Goal: Communication & Community: Answer question/provide support

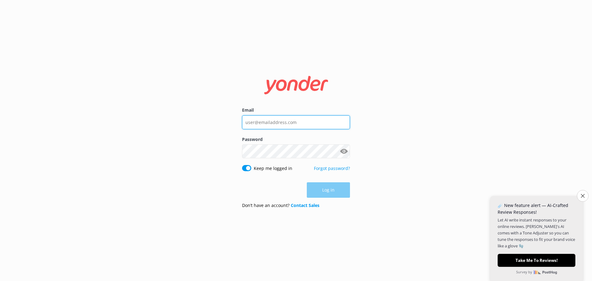
type input "aleasha@marlboroughtourcompany.co.nz"
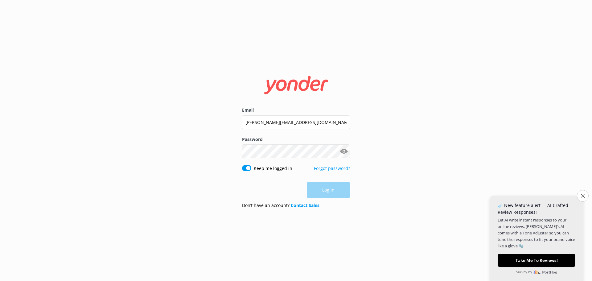
click at [340, 187] on div "Log in" at bounding box center [296, 189] width 108 height 15
click at [340, 187] on button "Log in" at bounding box center [328, 190] width 43 height 15
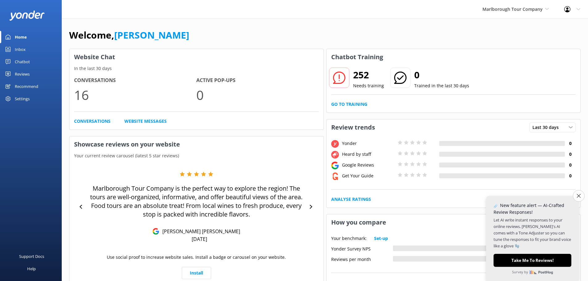
click at [14, 98] on div "Settings" at bounding box center [31, 99] width 62 height 12
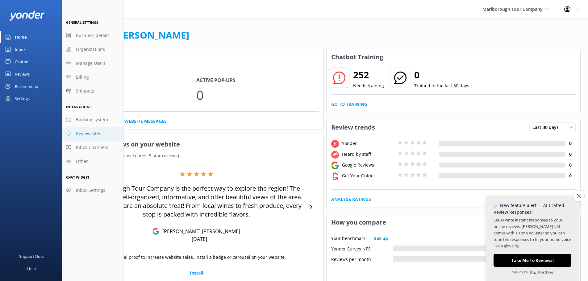
click at [81, 136] on span "Review sites" at bounding box center [88, 133] width 25 height 7
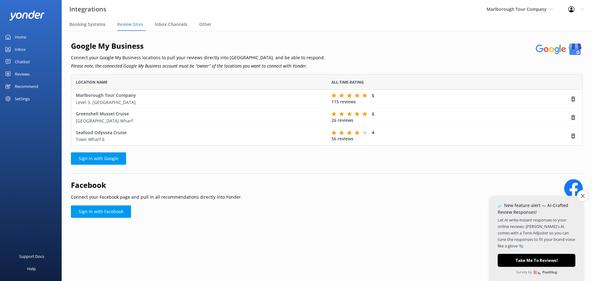
scroll to position [67, 508]
click at [574, 101] on use "grid" at bounding box center [574, 98] width 4 height 5
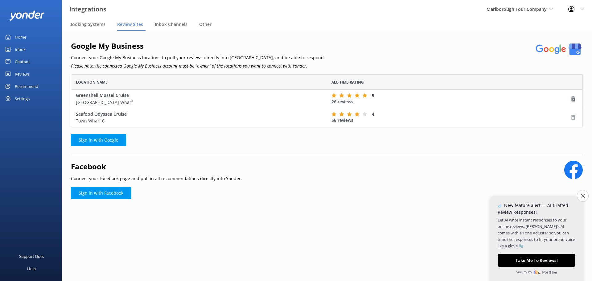
scroll to position [48, 508]
click at [573, 117] on use "grid" at bounding box center [574, 117] width 4 height 5
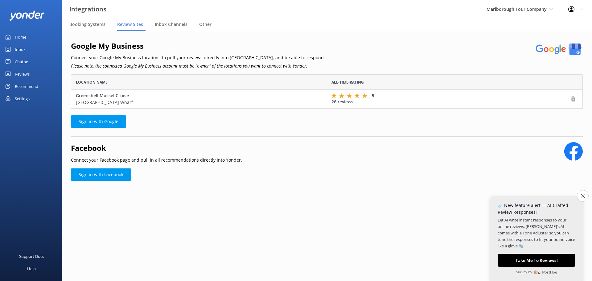
click at [573, 98] on use "grid" at bounding box center [574, 99] width 4 height 5
click at [574, 99] on icon "grid" at bounding box center [574, 99] width 6 height 6
click at [575, 99] on use "grid" at bounding box center [574, 99] width 4 height 5
click at [114, 123] on link "Sign in with Google" at bounding box center [98, 121] width 55 height 12
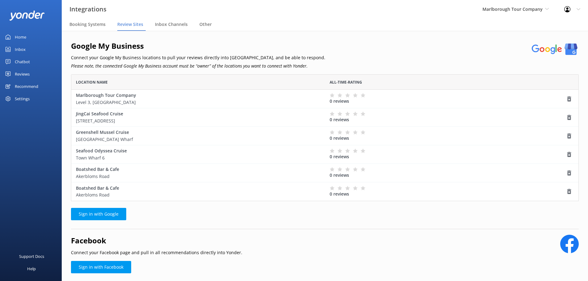
scroll to position [19, 0]
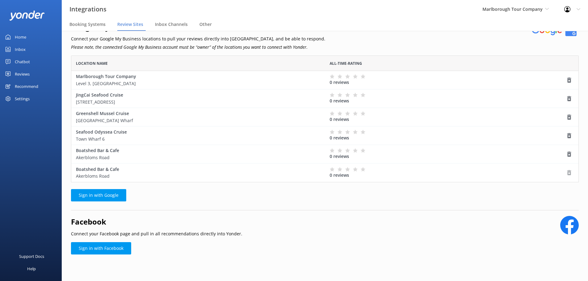
click at [570, 171] on use "grid" at bounding box center [569, 172] width 4 height 5
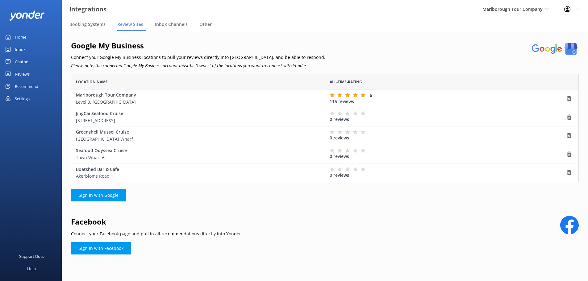
scroll to position [0, 0]
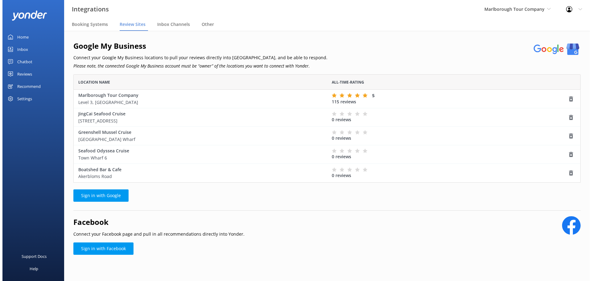
scroll to position [104, 503]
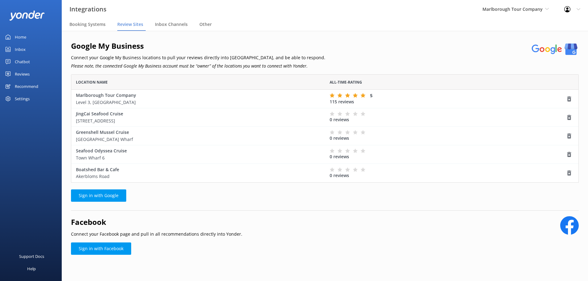
drag, startPoint x: 570, startPoint y: 174, endPoint x: 326, endPoint y: 21, distance: 288.0
click at [570, 174] on use "grid" at bounding box center [569, 173] width 4 height 5
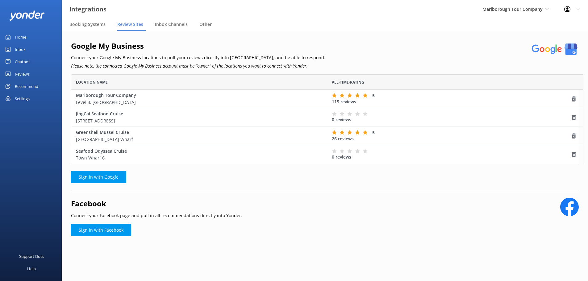
scroll to position [5, 5]
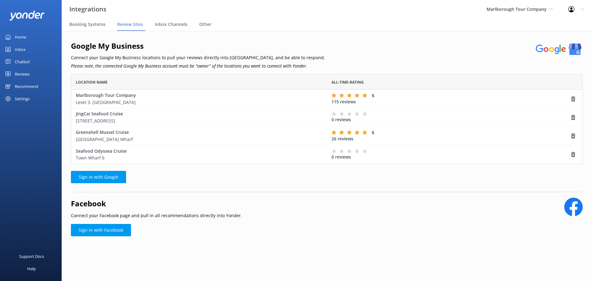
click at [33, 37] on link "Home" at bounding box center [31, 37] width 62 height 12
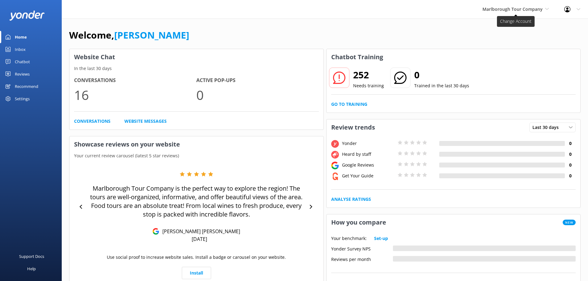
click at [541, 9] on span "Marlborough Tour Company" at bounding box center [512, 9] width 60 height 6
click at [495, 40] on link "[GEOGRAPHIC_DATA]" at bounding box center [506, 40] width 62 height 15
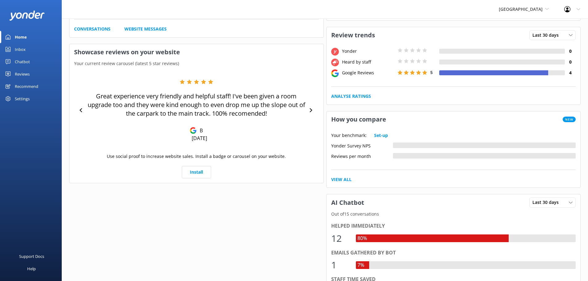
scroll to position [93, 0]
click at [578, 9] on icon at bounding box center [578, 9] width 4 height 4
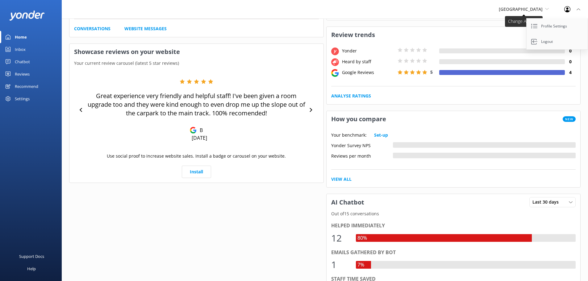
click at [547, 7] on icon at bounding box center [547, 9] width 4 height 4
click at [525, 56] on link "[GEOGRAPHIC_DATA]" at bounding box center [522, 55] width 62 height 15
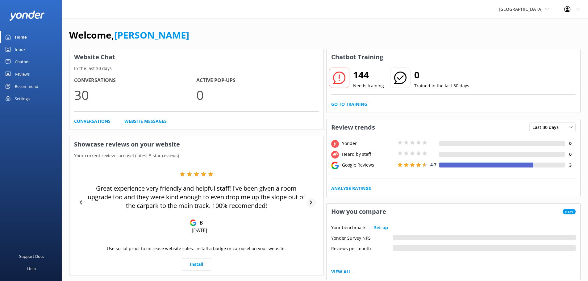
click at [308, 203] on div at bounding box center [310, 202] width 9 height 9
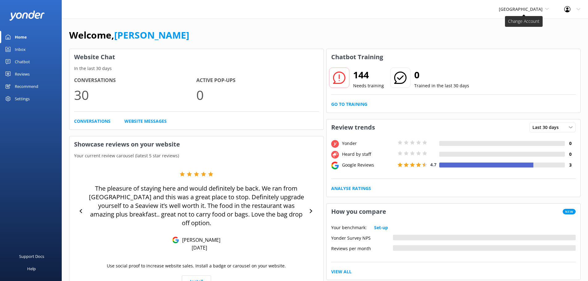
click at [541, 8] on span "[GEOGRAPHIC_DATA]" at bounding box center [521, 9] width 44 height 6
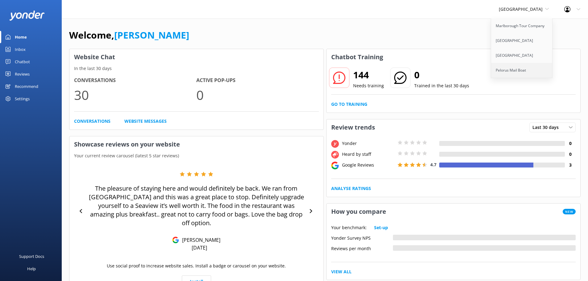
click at [508, 71] on link "Pelorus Mail Boat" at bounding box center [522, 70] width 62 height 15
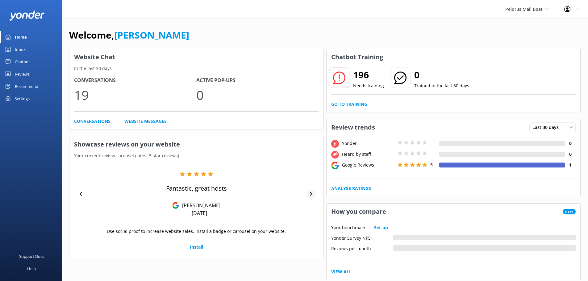
click at [309, 196] on icon at bounding box center [311, 194] width 4 height 4
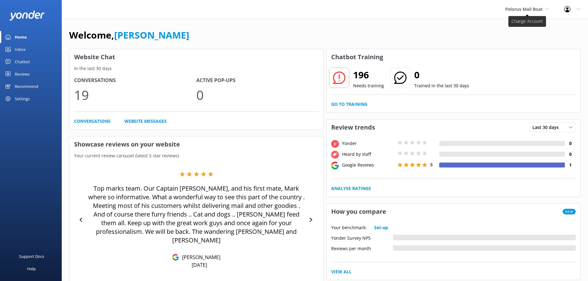
click at [541, 7] on span "Pelorus Mail Boat" at bounding box center [523, 9] width 37 height 6
click at [511, 29] on link "Marlborough Tour Company" at bounding box center [528, 26] width 62 height 15
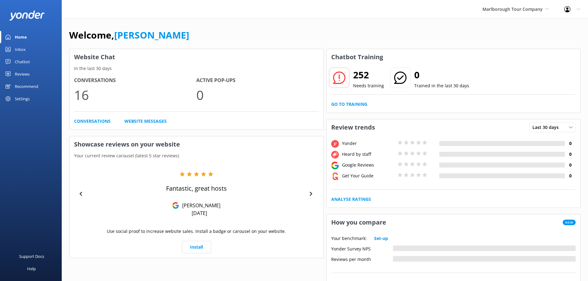
click at [359, 74] on h2 "252" at bounding box center [368, 75] width 31 height 15
click at [339, 76] on use at bounding box center [339, 78] width 12 height 12
click at [339, 101] on link "Go to Training" at bounding box center [349, 104] width 36 height 7
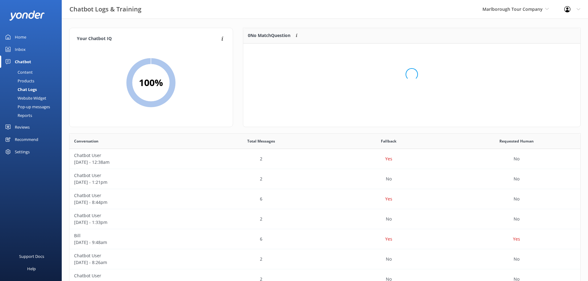
scroll to position [73, 332]
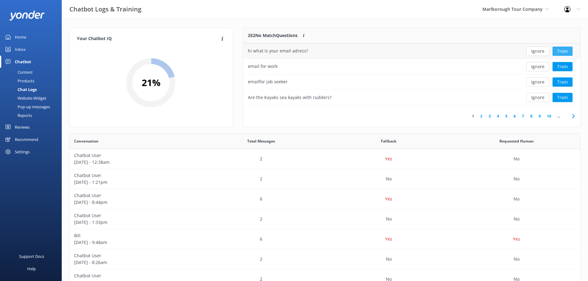
click at [565, 53] on button "Train" at bounding box center [562, 51] width 20 height 9
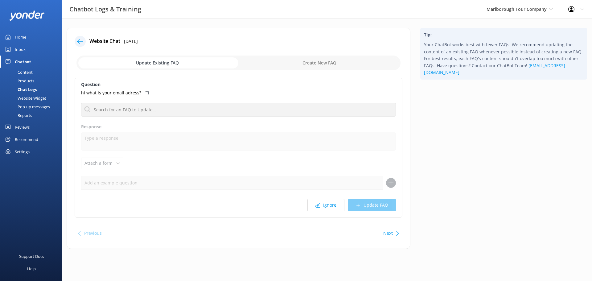
click at [146, 92] on icon at bounding box center [147, 93] width 4 height 4
click at [343, 67] on input "checkbox" at bounding box center [239, 63] width 324 height 15
checkbox input "true"
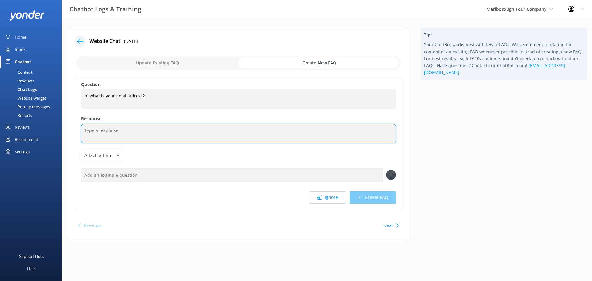
click at [166, 132] on textarea at bounding box center [238, 133] width 315 height 19
type textarea "Hello, our email address is res@marlboroughtourcompany.co.nz"
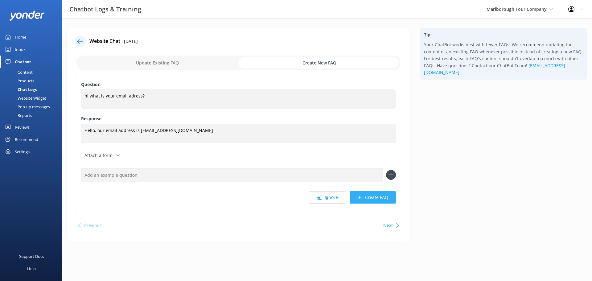
click at [368, 198] on button "Create FAQ" at bounding box center [373, 197] width 46 height 12
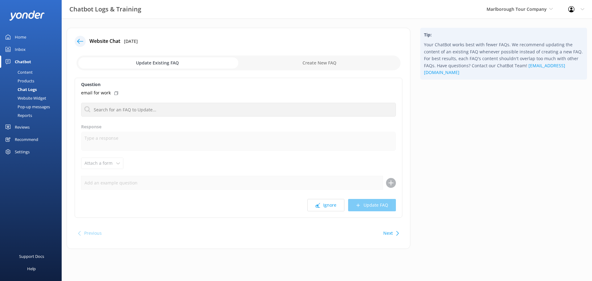
click at [396, 232] on icon at bounding box center [398, 233] width 5 height 5
click at [78, 44] on icon at bounding box center [80, 41] width 6 height 6
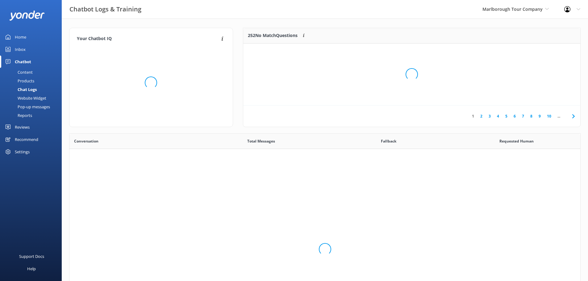
scroll to position [212, 506]
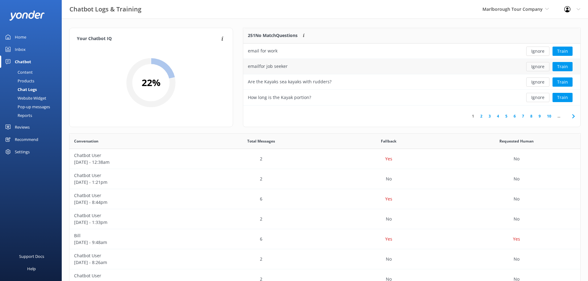
click at [535, 67] on button "Ignore" at bounding box center [537, 66] width 23 height 9
click at [541, 53] on button "Ignore" at bounding box center [537, 51] width 23 height 9
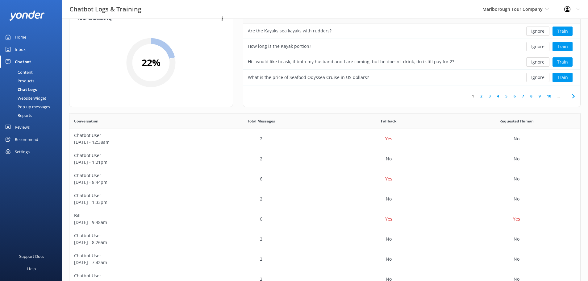
scroll to position [31, 0]
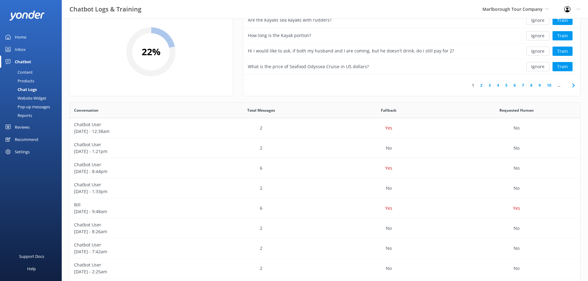
click at [481, 85] on link "2" at bounding box center [481, 85] width 8 height 6
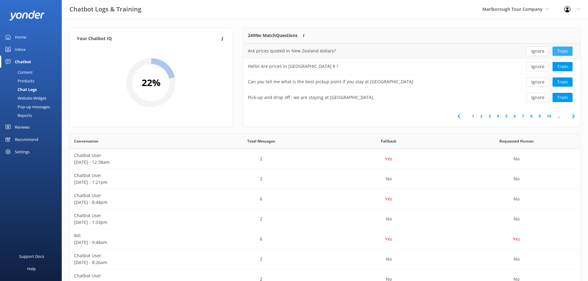
click at [566, 50] on button "Train" at bounding box center [562, 51] width 20 height 9
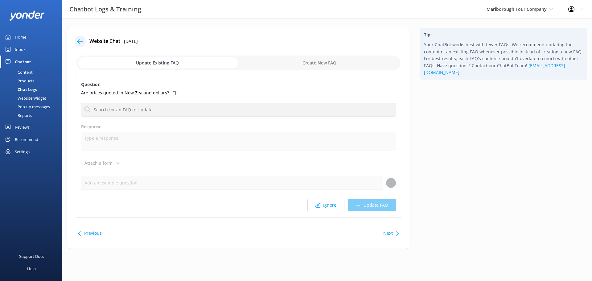
click at [288, 66] on input "checkbox" at bounding box center [239, 63] width 324 height 15
checkbox input "true"
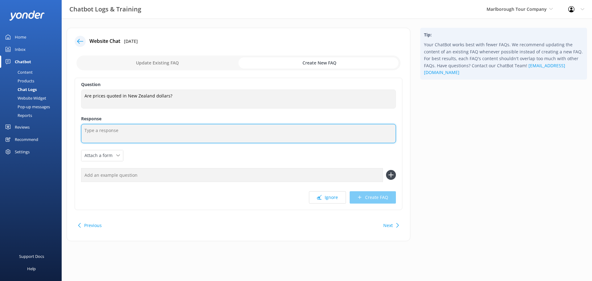
click at [117, 133] on textarea at bounding box center [238, 133] width 315 height 19
type textarea "All prices on our website are in New Zealand Dollars"
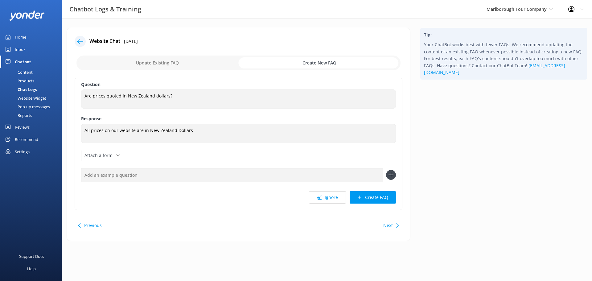
click at [372, 200] on button "Create FAQ" at bounding box center [373, 197] width 46 height 12
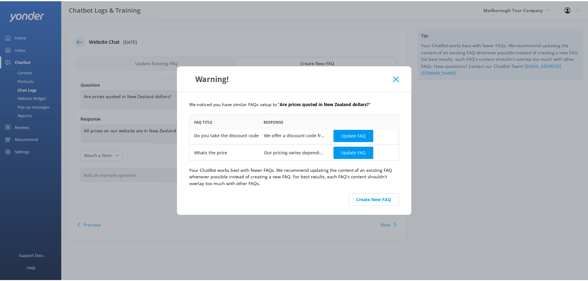
scroll to position [3, 0]
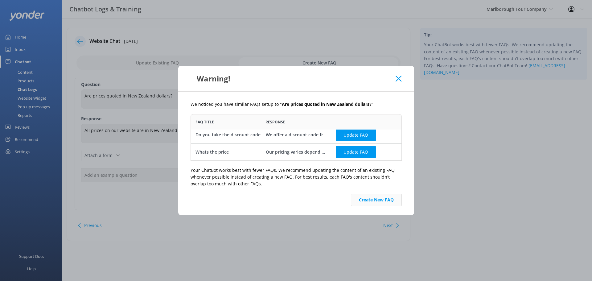
click at [383, 198] on button "Create New FAQ" at bounding box center [376, 200] width 51 height 12
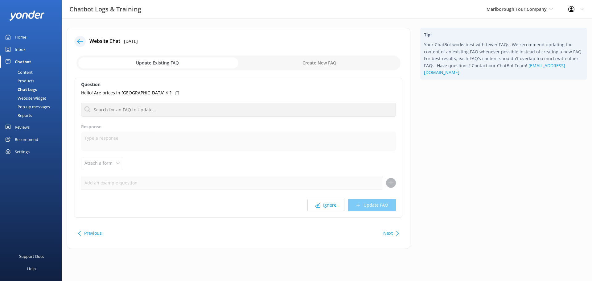
click at [80, 42] on icon at bounding box center [80, 41] width 6 height 6
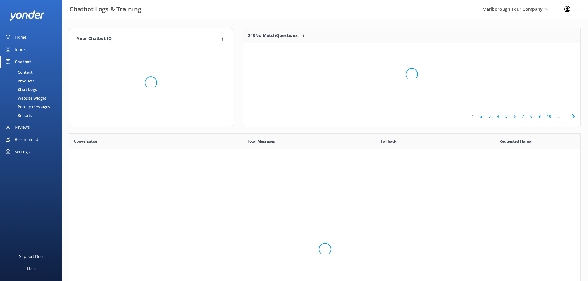
scroll to position [212, 506]
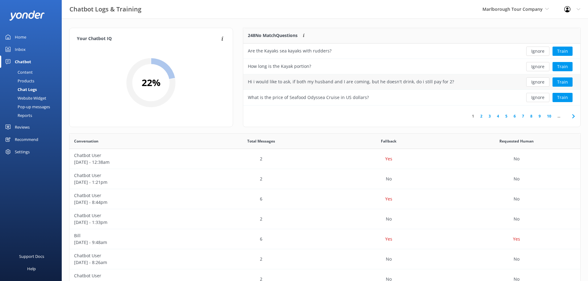
click at [538, 85] on button "Ignore" at bounding box center [537, 81] width 23 height 9
click at [537, 82] on button "Ignore" at bounding box center [537, 81] width 23 height 9
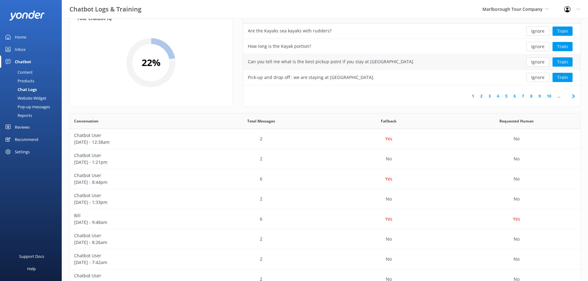
scroll to position [31, 0]
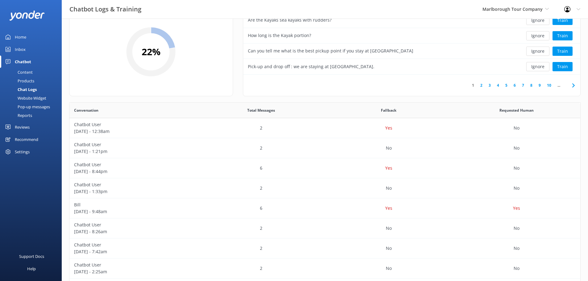
click at [481, 86] on link "2" at bounding box center [481, 85] width 8 height 6
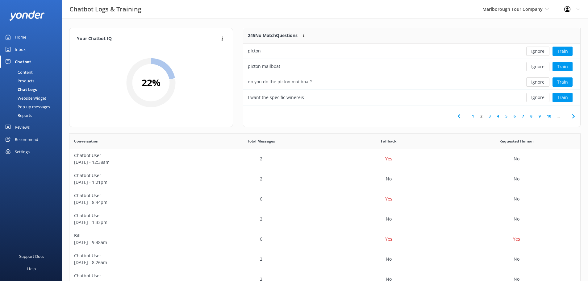
click at [490, 117] on link "3" at bounding box center [489, 116] width 8 height 6
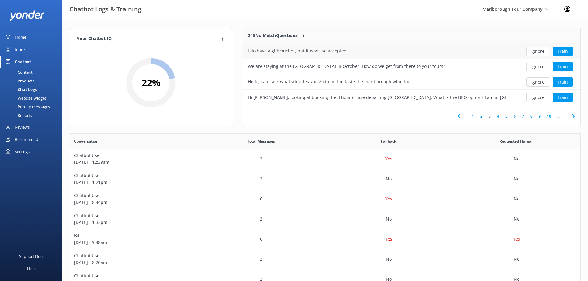
click at [542, 49] on button "Ignore" at bounding box center [537, 51] width 23 height 9
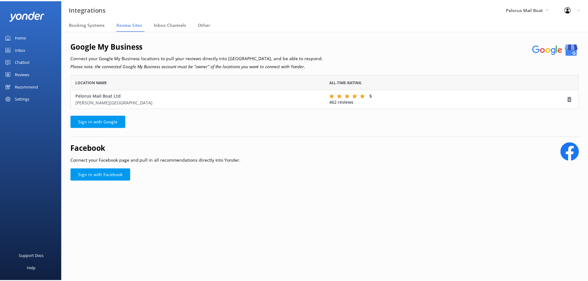
scroll to position [30, 508]
click at [18, 39] on div "Home" at bounding box center [20, 37] width 11 height 12
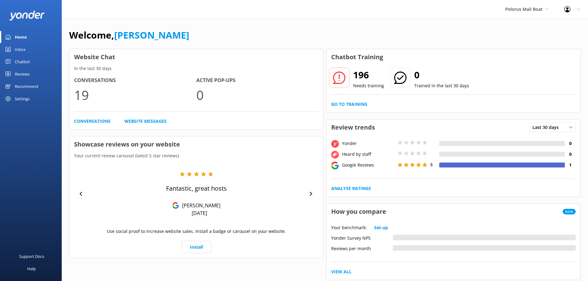
click at [339, 74] on icon at bounding box center [339, 78] width 12 height 12
click at [360, 77] on h2 "196" at bounding box center [368, 75] width 31 height 15
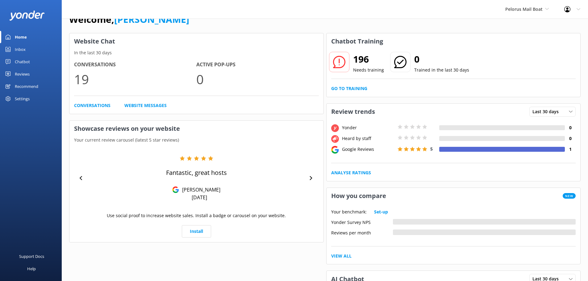
scroll to position [31, 0]
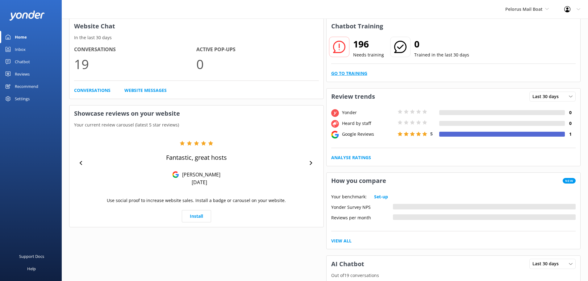
click at [346, 74] on link "Go to Training" at bounding box center [349, 73] width 36 height 7
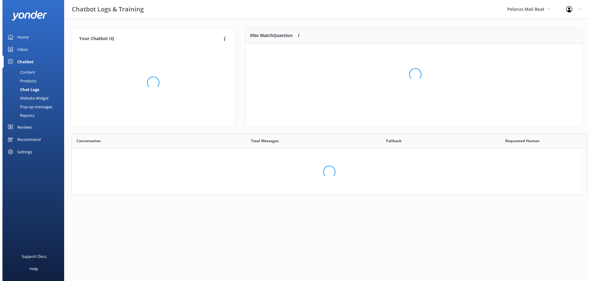
scroll to position [5, 5]
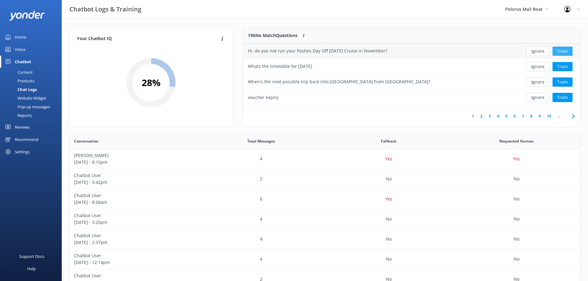
click at [561, 51] on button "Train" at bounding box center [562, 51] width 20 height 9
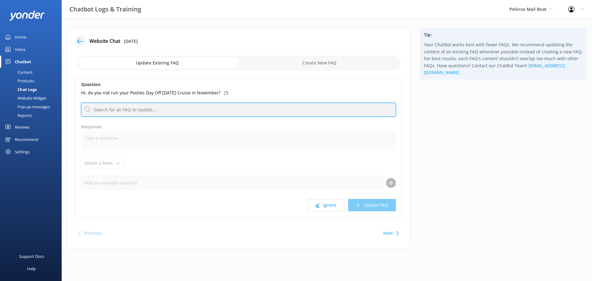
click at [141, 109] on input "text" at bounding box center [238, 110] width 315 height 14
click at [110, 109] on input "text" at bounding box center [238, 110] width 315 height 14
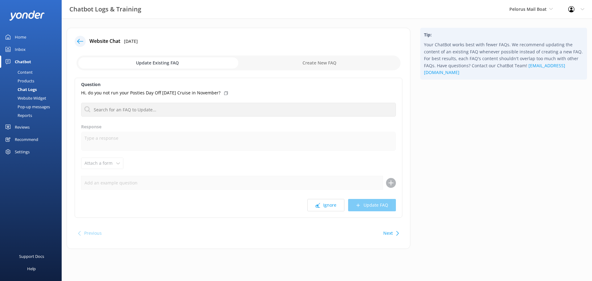
click at [224, 94] on icon at bounding box center [226, 93] width 4 height 4
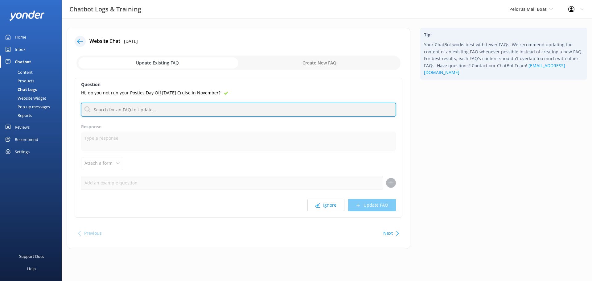
click at [184, 107] on input "text" at bounding box center [238, 110] width 315 height 14
paste input "Hi, do you not run your Posties Day Off Sunday Cruise in November?"
type input "Hi, do you not run your Posties Day Off Sunday Cruise in November?"
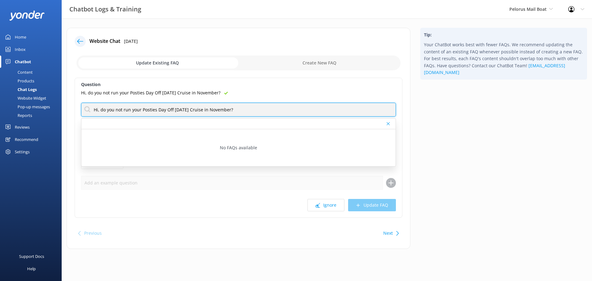
click at [239, 111] on input "Hi, do you not run your Posties Day Off Sunday Cruise in November?" at bounding box center [238, 110] width 315 height 14
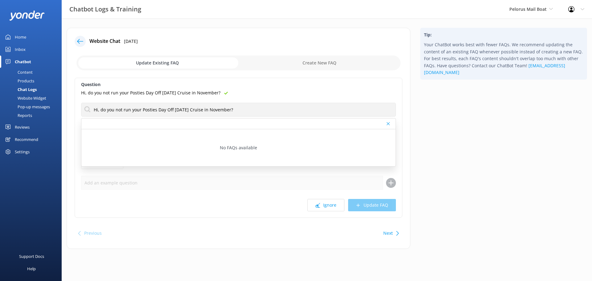
click at [390, 123] on div at bounding box center [389, 124] width 4 height 4
click at [290, 63] on input "checkbox" at bounding box center [239, 63] width 324 height 15
checkbox input "true"
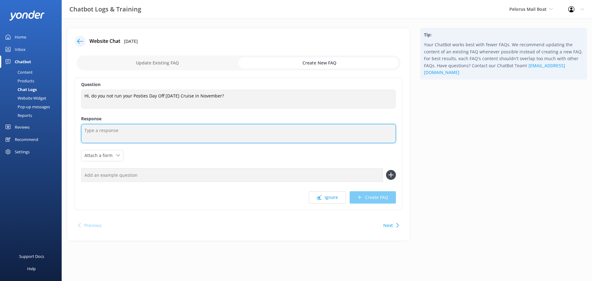
click at [116, 134] on textarea at bounding box center [238, 133] width 315 height 19
click at [202, 132] on textarea "Hello, our Posties Day off Sunday Cruise starts back up on January," at bounding box center [238, 133] width 315 height 19
drag, startPoint x: 108, startPoint y: 131, endPoint x: 295, endPoint y: 138, distance: 186.5
click at [295, 138] on textarea "Hello, our Posties Day off Sunday Cruise starts back up on the second Sunday of…" at bounding box center [238, 133] width 315 height 19
type textarea "Hello, our Posties Day off Sunday Cruise starts back up on the second Sunday of…"
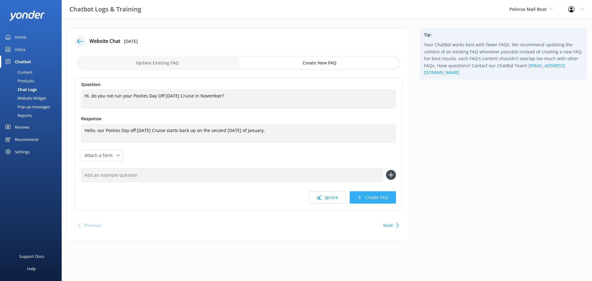
click at [374, 197] on button "Create FAQ" at bounding box center [373, 197] width 46 height 12
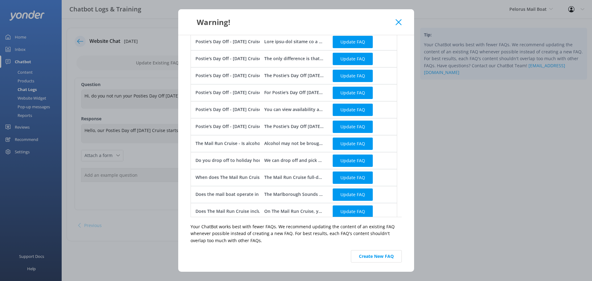
click at [394, 25] on div "Warning!" at bounding box center [294, 22] width 206 height 10
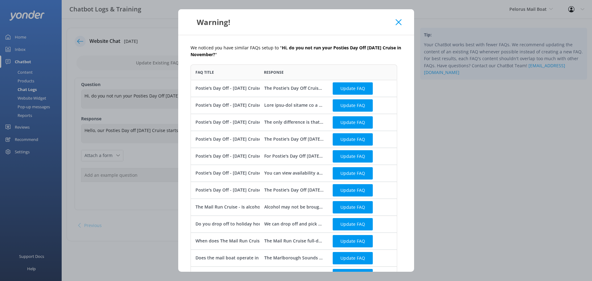
click at [400, 24] on icon at bounding box center [399, 22] width 6 height 6
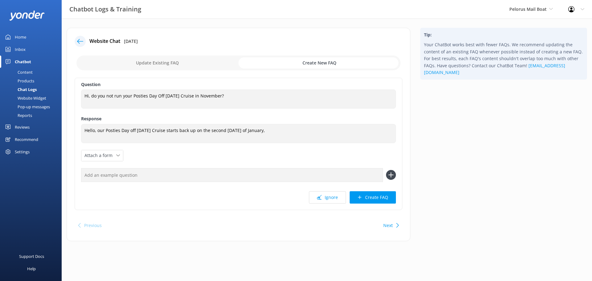
click at [389, 226] on button "Next" at bounding box center [389, 225] width 10 height 12
checkbox input "false"
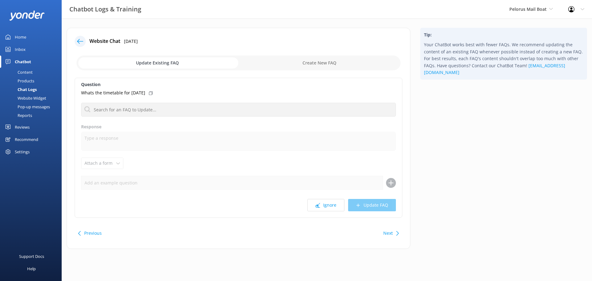
click at [93, 234] on button "Previous" at bounding box center [93, 233] width 18 height 12
click at [321, 52] on div "Website Chat 21st Sep 2025 Update Existing FAQ Create New FAQ Question Hi, do y…" at bounding box center [239, 138] width 344 height 221
click at [393, 233] on button "Next" at bounding box center [389, 233] width 10 height 12
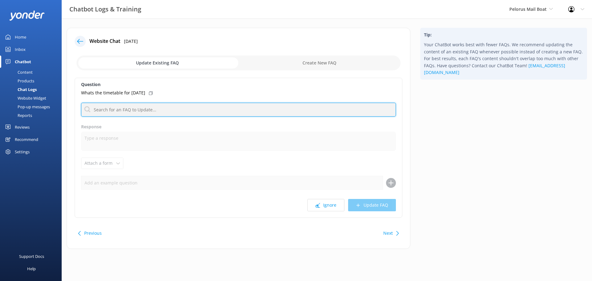
click at [129, 109] on input "text" at bounding box center [238, 110] width 315 height 14
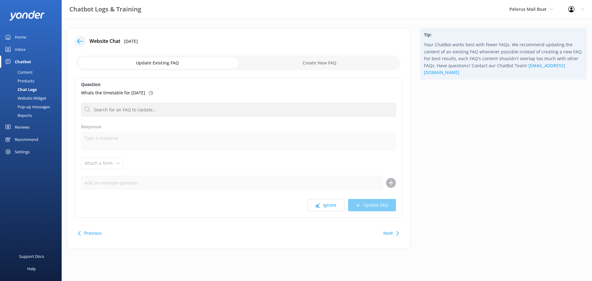
click at [79, 38] on div at bounding box center [80, 41] width 11 height 11
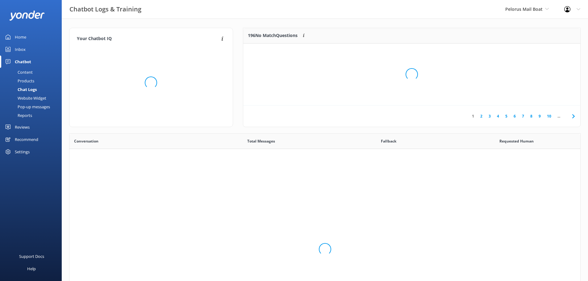
scroll to position [212, 506]
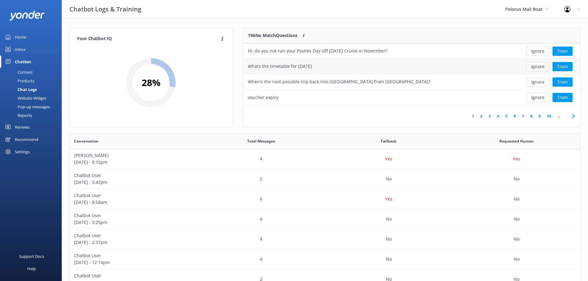
click at [534, 67] on button "Ignore" at bounding box center [537, 66] width 23 height 9
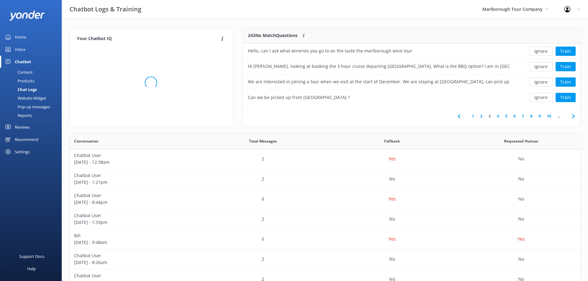
scroll to position [5, 5]
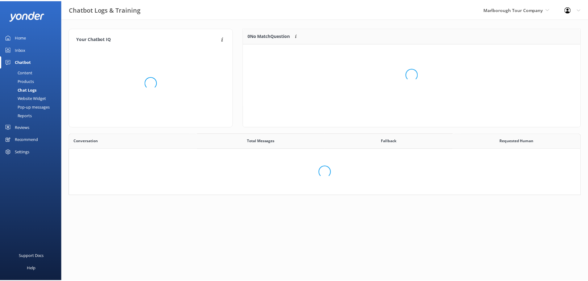
scroll to position [73, 332]
